Goal: Check status: Check status

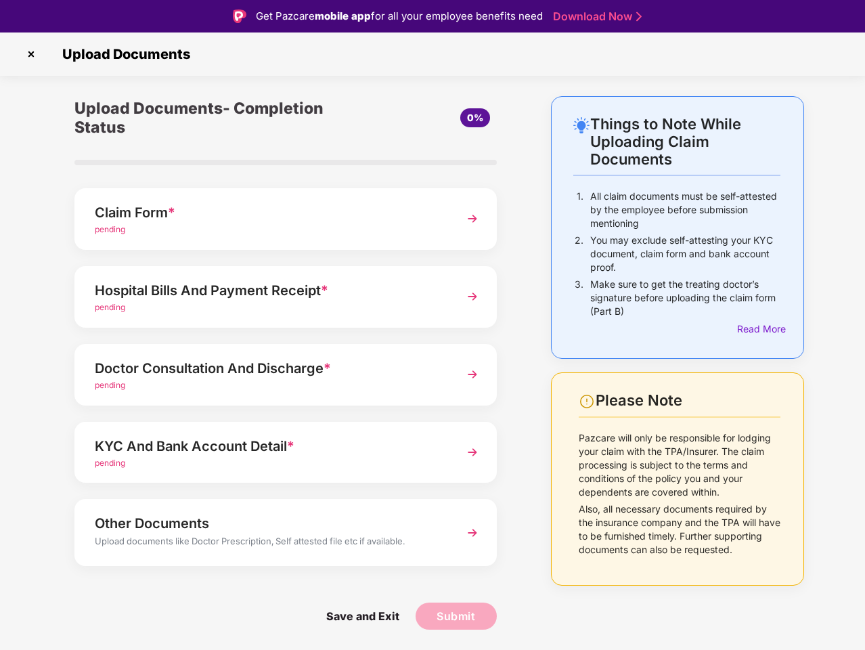
click at [31, 54] on img at bounding box center [31, 54] width 22 height 22
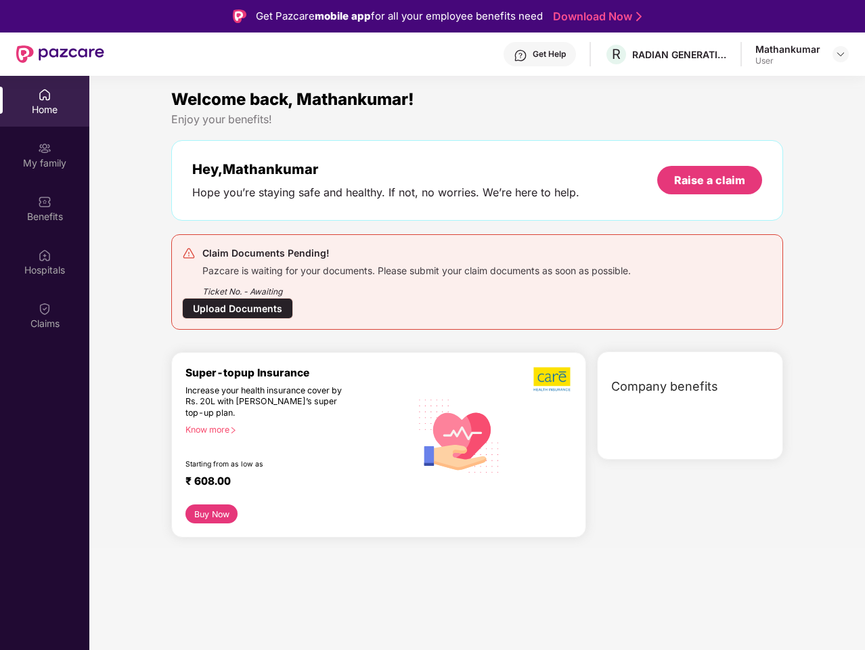
click at [759, 351] on div "Company benefits" at bounding box center [690, 405] width 186 height 108
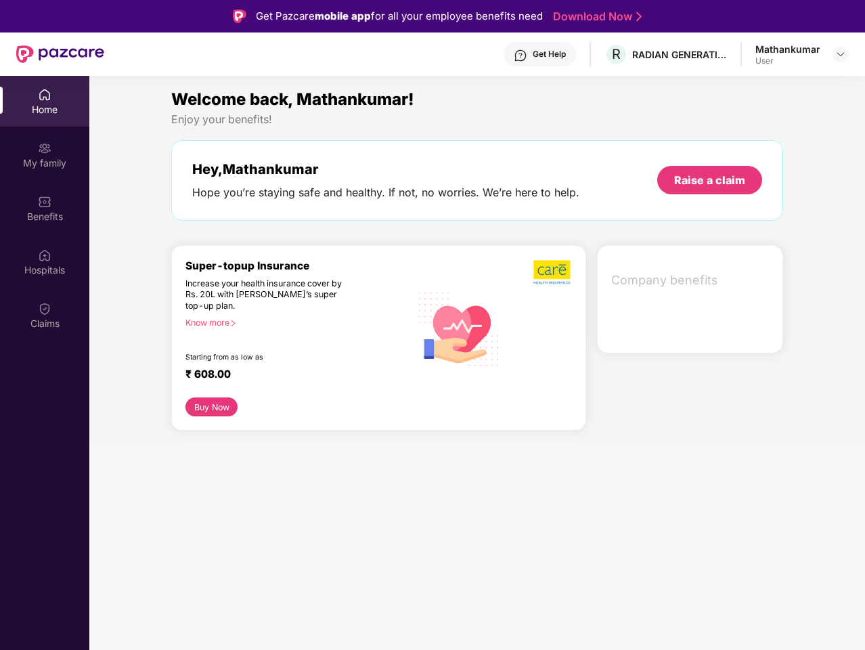
click at [286, 219] on div "Hey, [PERSON_NAME] Hope you’re staying safe and healthy. If not, no worries. We…" at bounding box center [477, 180] width 612 height 81
click at [286, 296] on div "Increase your health insurance cover by Rs. 20L with [PERSON_NAME]’s super top-…" at bounding box center [268, 295] width 167 height 34
click at [286, 374] on div "₹ 608.00" at bounding box center [291, 376] width 212 height 16
click at [286, 452] on section "Welcome back, Mathankumar! Enjoy your benefits! Hey, [PERSON_NAME] Hope you’re …" at bounding box center [477, 401] width 776 height 650
click at [286, 532] on section "Welcome back, Mathankumar! Enjoy your benefits! Hey, [PERSON_NAME] Hope you’re …" at bounding box center [477, 401] width 776 height 650
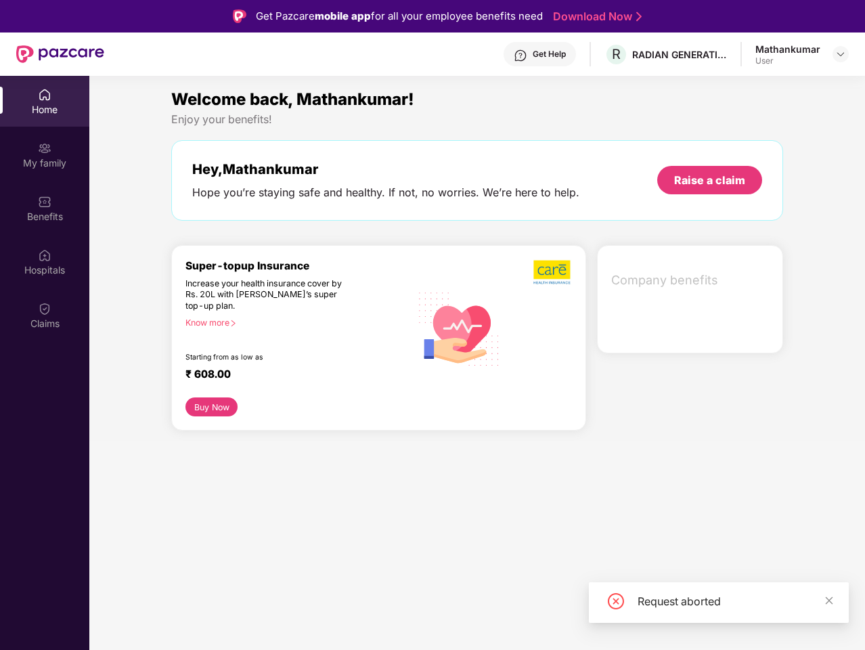
click at [362, 616] on section "Welcome back, Mathankumar! Enjoy your benefits! Hey, [PERSON_NAME] Hope you’re …" at bounding box center [477, 401] width 776 height 650
click at [456, 616] on section "Welcome back, Mathankumar! Enjoy your benefits! Hey, [PERSON_NAME] Hope you’re …" at bounding box center [477, 401] width 776 height 650
